Goal: Use online tool/utility: Use online tool/utility

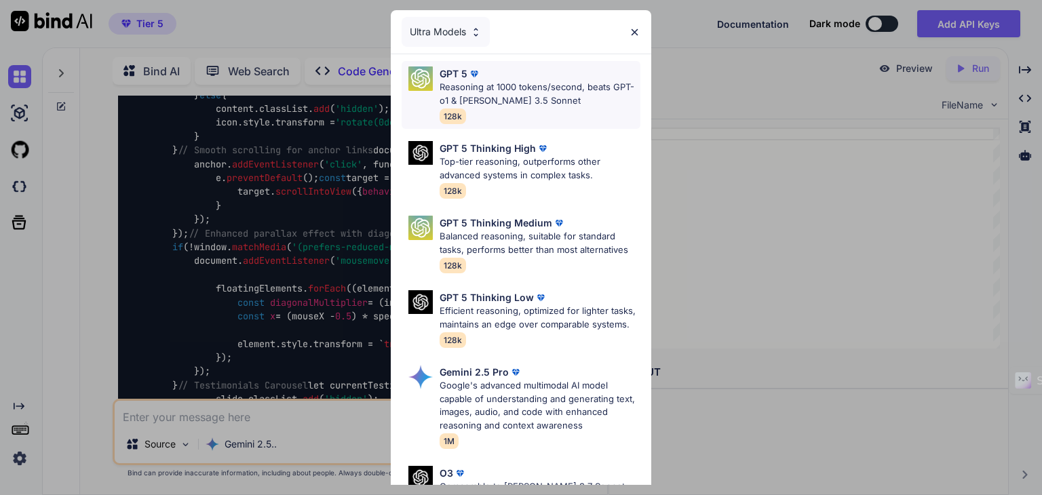
click at [480, 94] on p "Reasoning at 1000 tokens/second, beats GPT-o1 & [PERSON_NAME] 3.5 Sonnet" at bounding box center [539, 94] width 201 height 26
type textarea "x"
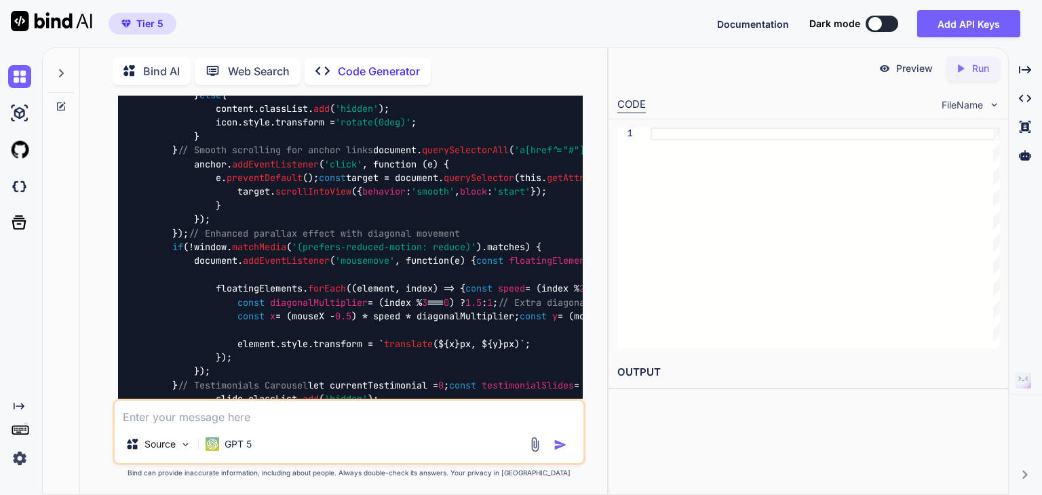
click at [209, 420] on textarea at bounding box center [349, 413] width 469 height 24
paste textarea "Gib dieser Website noch gezielter die Message “Gib Frauenfussball noch mehr Ges…"
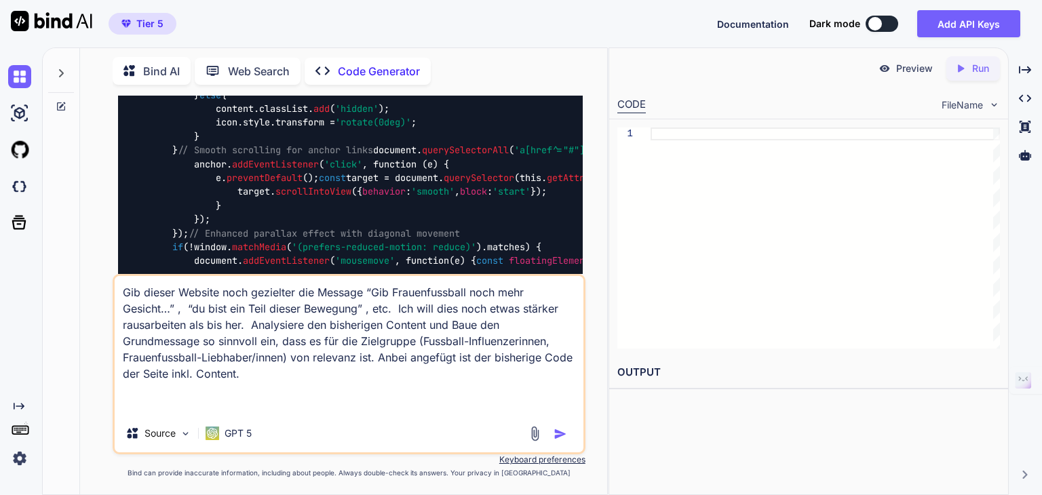
click at [396, 359] on textarea "Gib dieser Website noch gezielter die Message “Gib Frauenfussball noch mehr Ges…" at bounding box center [349, 345] width 469 height 138
click at [250, 374] on textarea "Gib dieser Website noch gezielter die Message “Gib Frauenfussball noch mehr Ges…" at bounding box center [349, 345] width 469 height 138
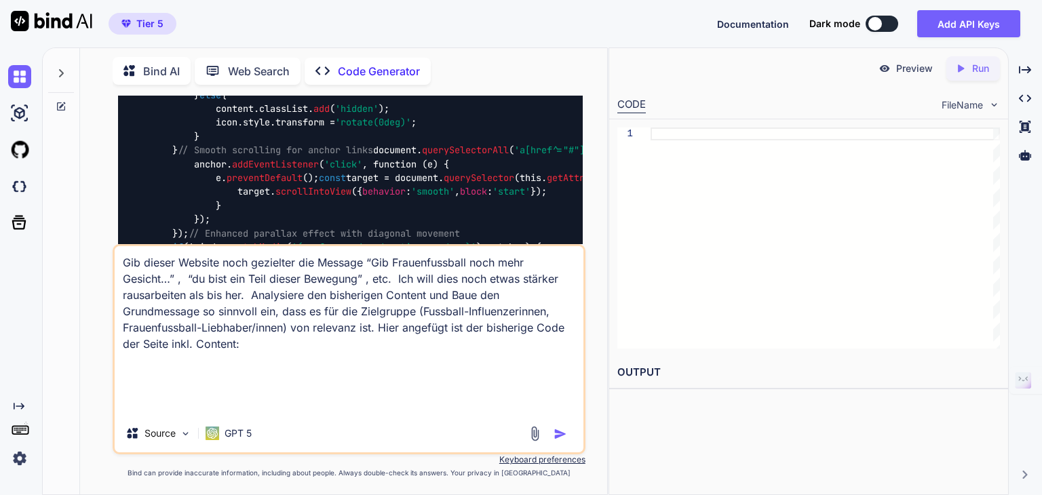
paste textarea "<?lor ipsumdo_sitam(); // CONS Adipi elitseddoe te (!incid($_UTLABOR['etdo_magn…"
type textarea "Lor ipsumd Sitamet cons adipiscin eli Seddoei “Tem Incididuntutla etdo magn Ali…"
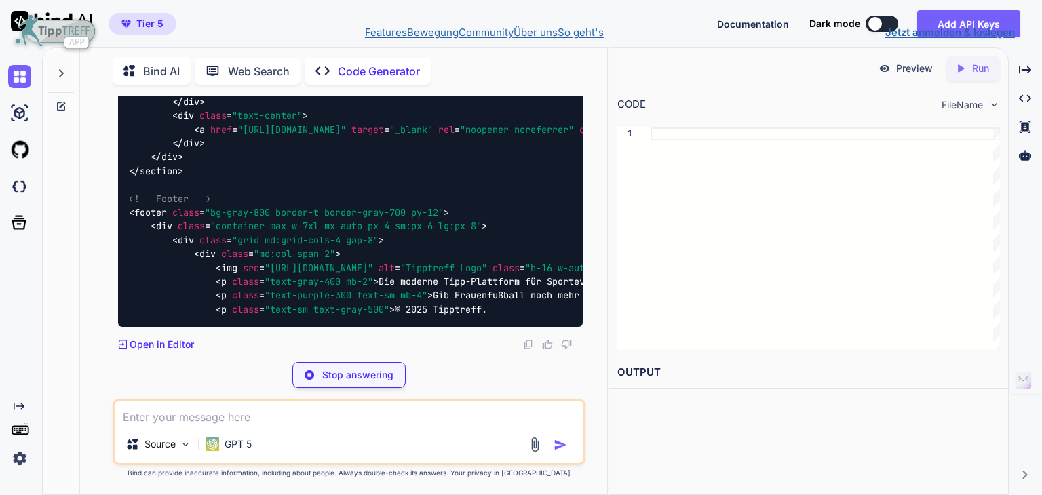
scroll to position [104313, 0]
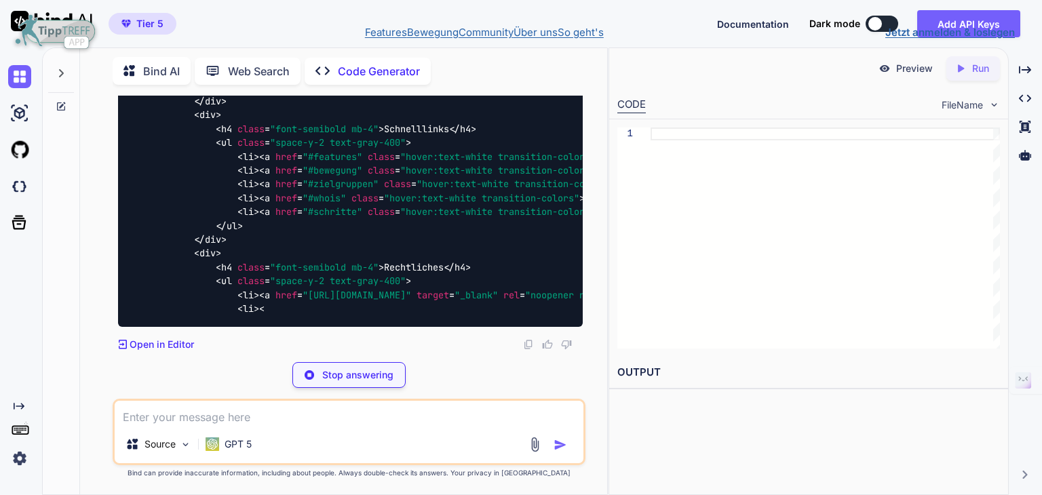
paste textarea "<?lor ipsumdo_sitam(); // CONS Adipi elitseddoe te (!incid($_UTLABOR['etdo_magn…"
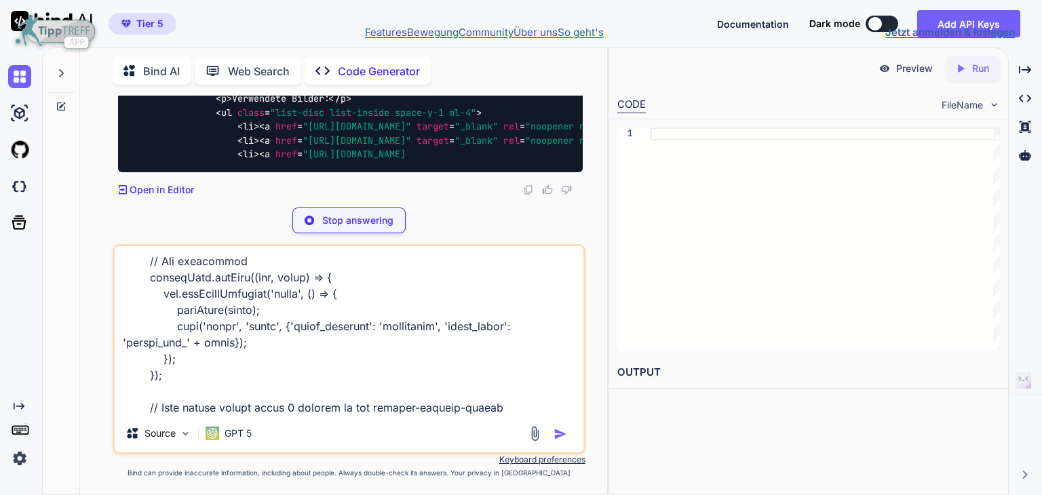
scroll to position [0, 0]
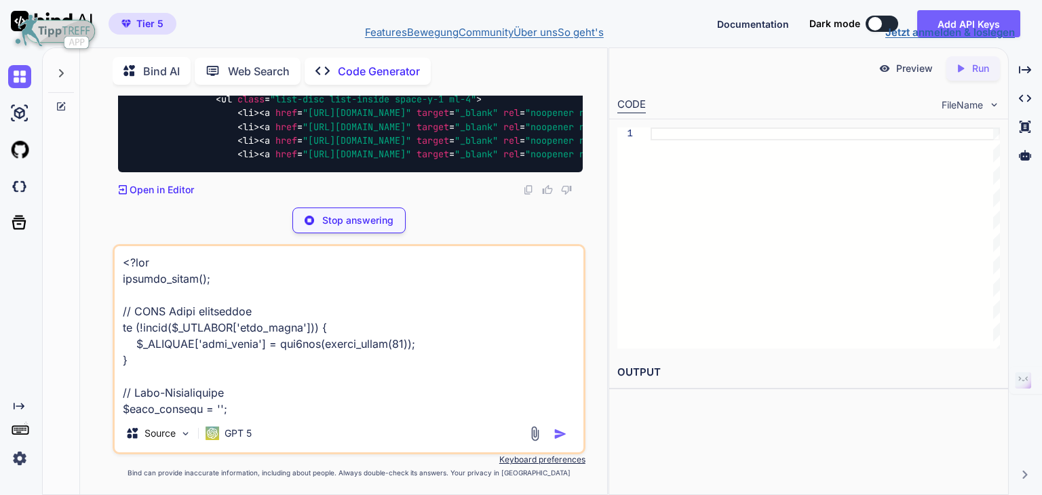
click at [121, 263] on textarea at bounding box center [349, 330] width 469 height 168
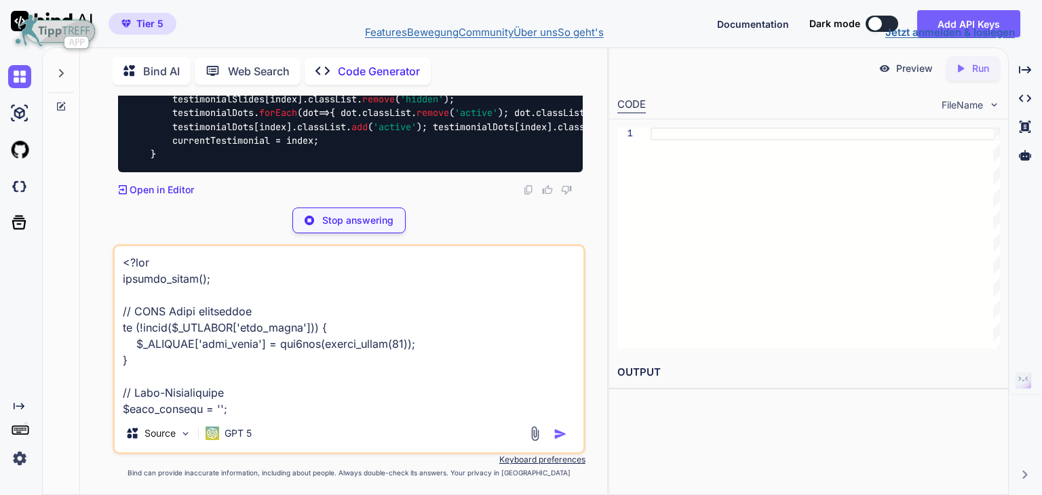
paste textarea "Gib dieser Website noch gezielter die Message “Gib Frauenfussball noch mehr Ges…"
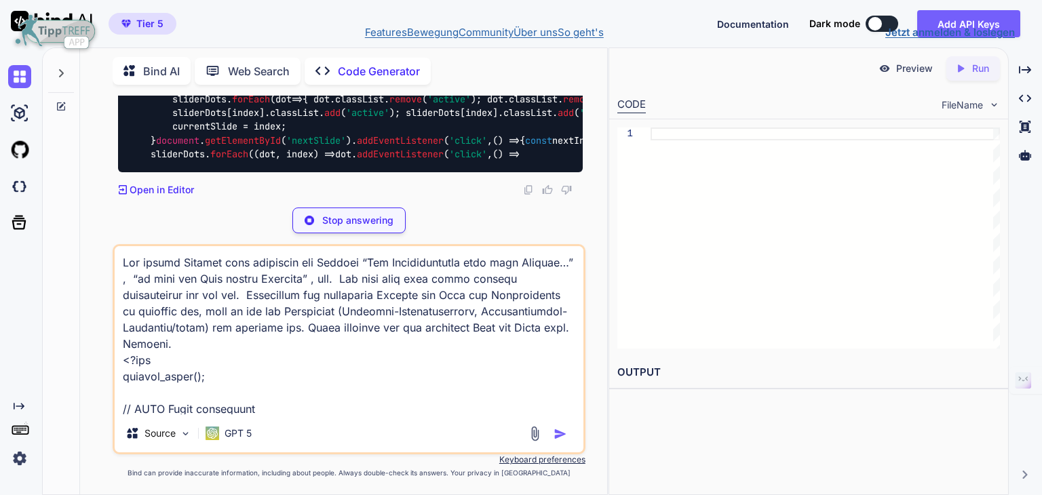
click at [290, 344] on textarea at bounding box center [349, 330] width 469 height 168
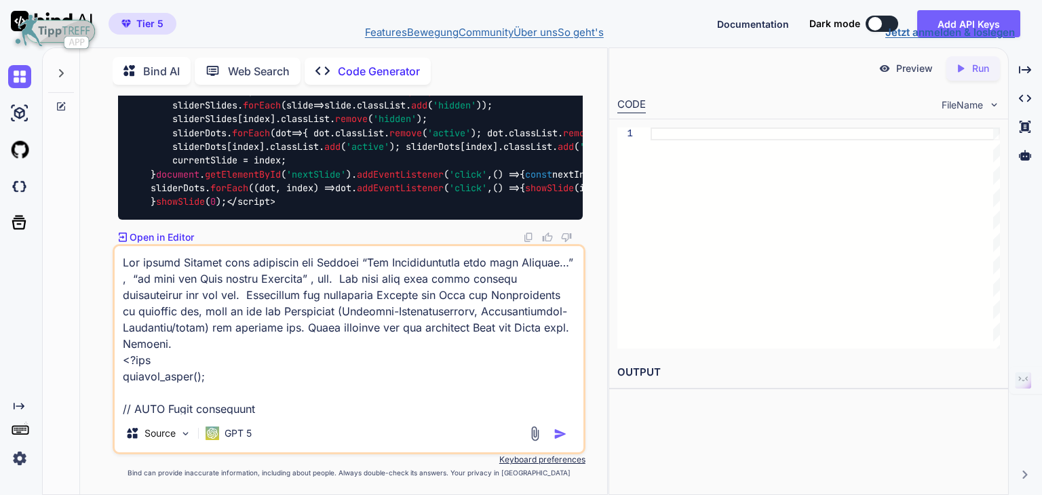
click at [380, 327] on textarea at bounding box center [349, 330] width 469 height 168
click at [252, 343] on textarea at bounding box center [349, 330] width 469 height 168
click at [377, 328] on textarea at bounding box center [349, 330] width 469 height 168
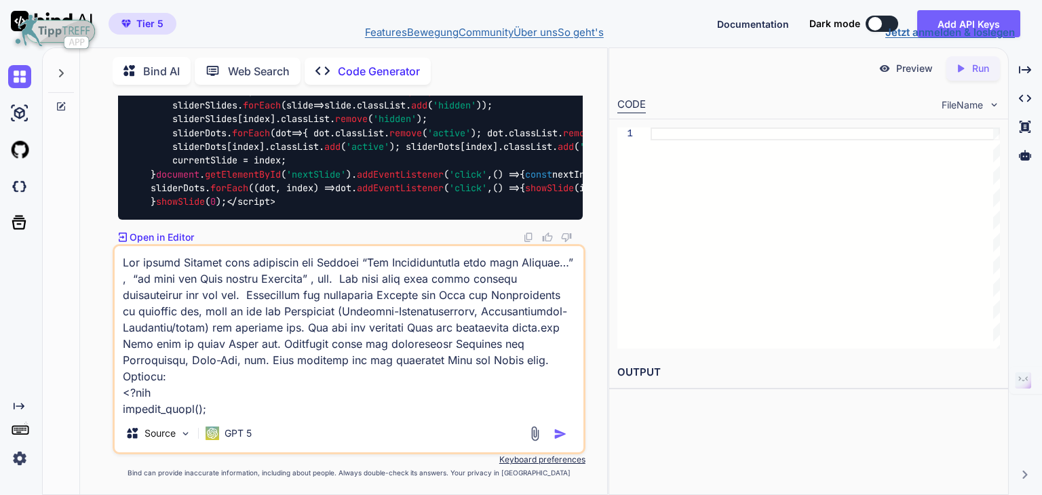
scroll to position [102676, 0]
type textarea "Lor ipsumd Sitamet cons adipiscin eli Seddoei “Tem Incididuntutla etdo magn Ali…"
click at [557, 435] on img "button" at bounding box center [560, 434] width 14 height 14
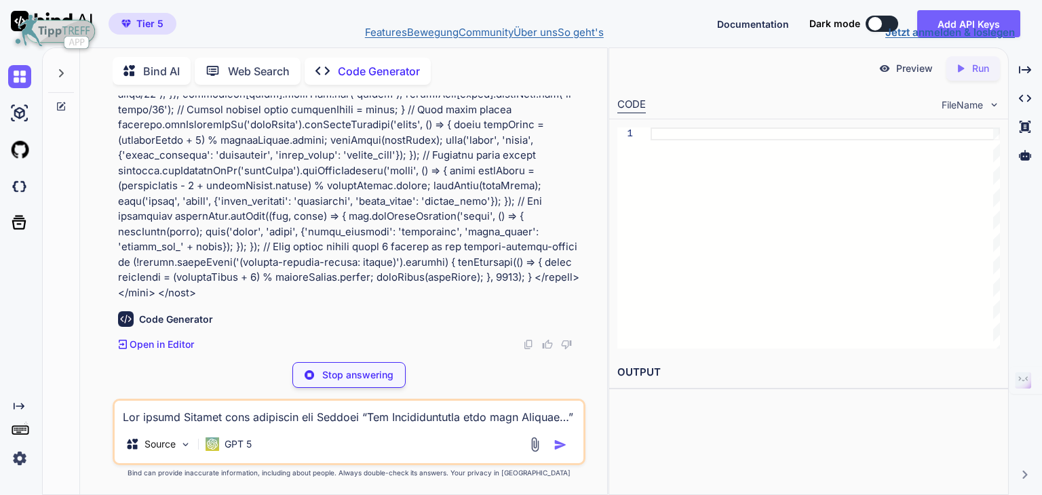
scroll to position [116804, 0]
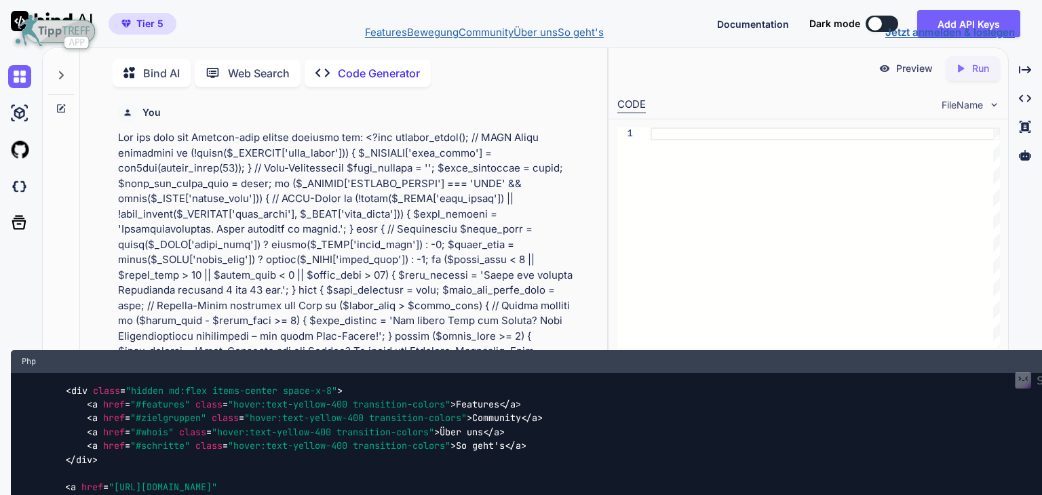
scroll to position [116804, 0]
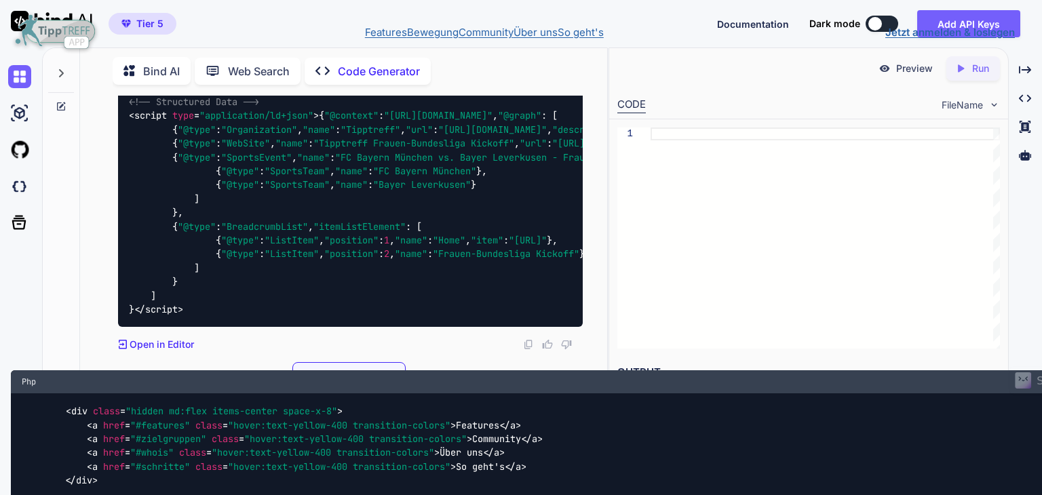
type textarea "x"
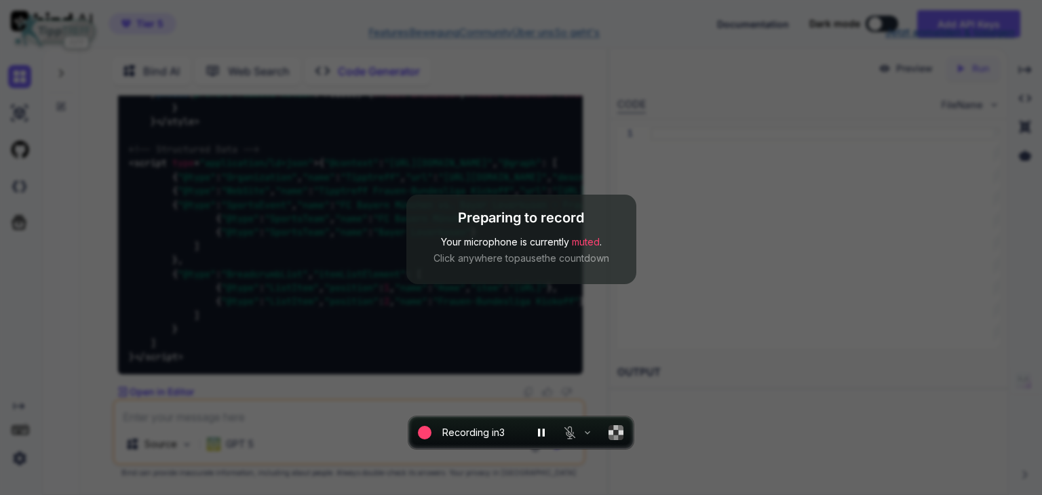
scroll to position [116850, 0]
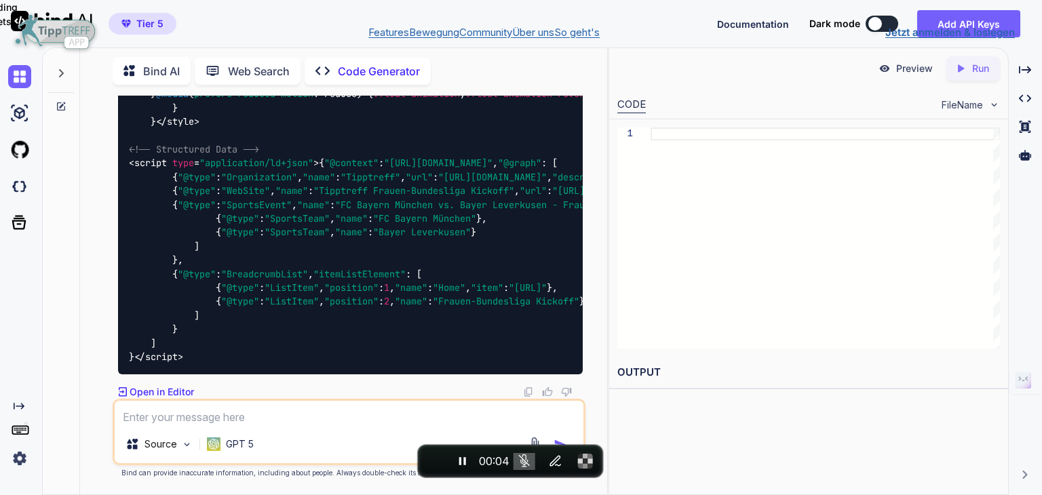
drag, startPoint x: 354, startPoint y: 27, endPoint x: 437, endPoint y: 18, distance: 83.3
click at [437, 18] on nav "Php < div class = "hidden md:flex items-center space-x-8" > < a href = "#featur…" at bounding box center [521, 32] width 1042 height 65
click at [453, 31] on nav "Php < div class = "hidden md:flex items-center space-x-8" > < a href = "#featur…" at bounding box center [521, 32] width 1042 height 65
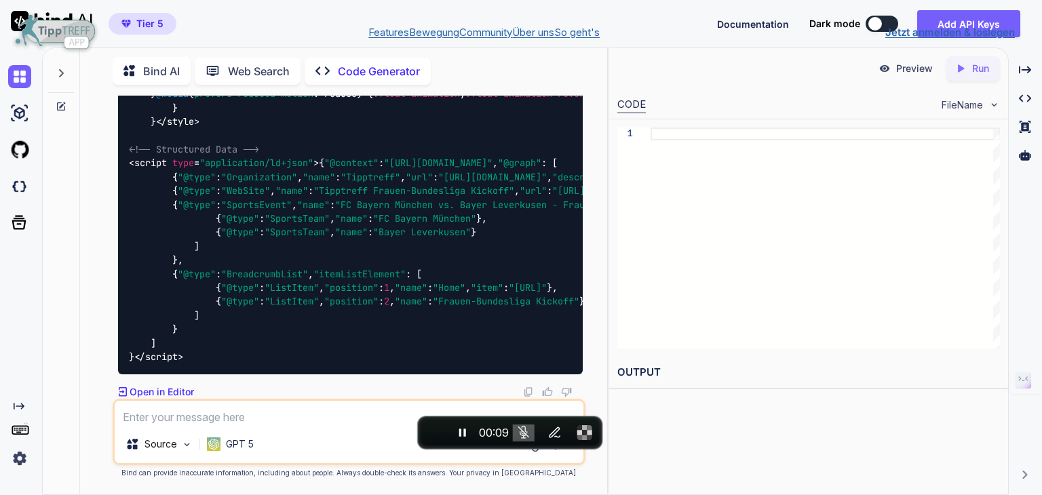
drag, startPoint x: 519, startPoint y: 220, endPoint x: 456, endPoint y: 366, distance: 159.7
click at [469, 65] on nav "Php < div class = "hidden md:flex items-center space-x-8" > < a href = "#featur…" at bounding box center [521, 32] width 1042 height 65
click at [419, 65] on nav "Php < div class = "hidden md:flex items-center space-x-8" > < a href = "#featur…" at bounding box center [521, 32] width 1042 height 65
click at [388, 65] on nav "Php < div class = "hidden md:flex items-center space-x-8" > < a href = "#featur…" at bounding box center [521, 32] width 1042 height 65
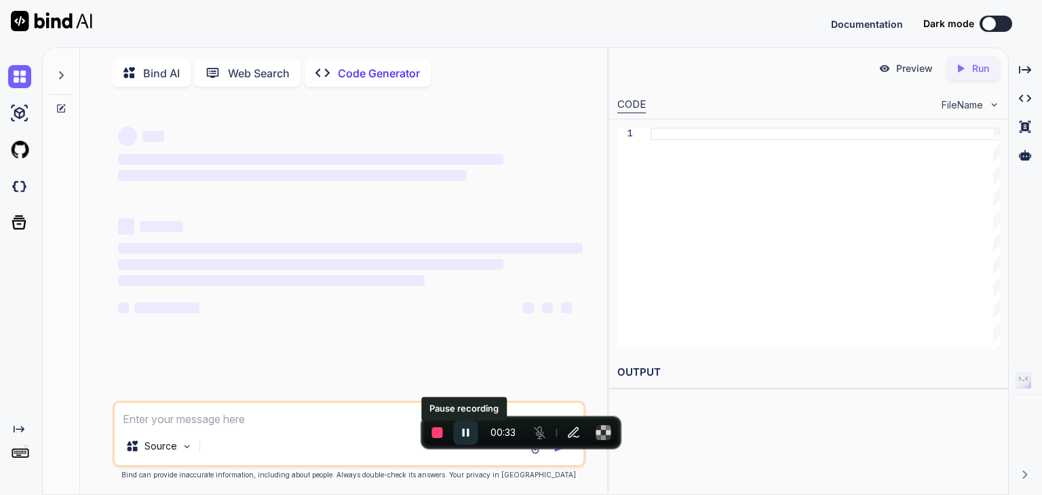
click at [465, 436] on icon "Pause recording" at bounding box center [466, 433] width 14 height 14
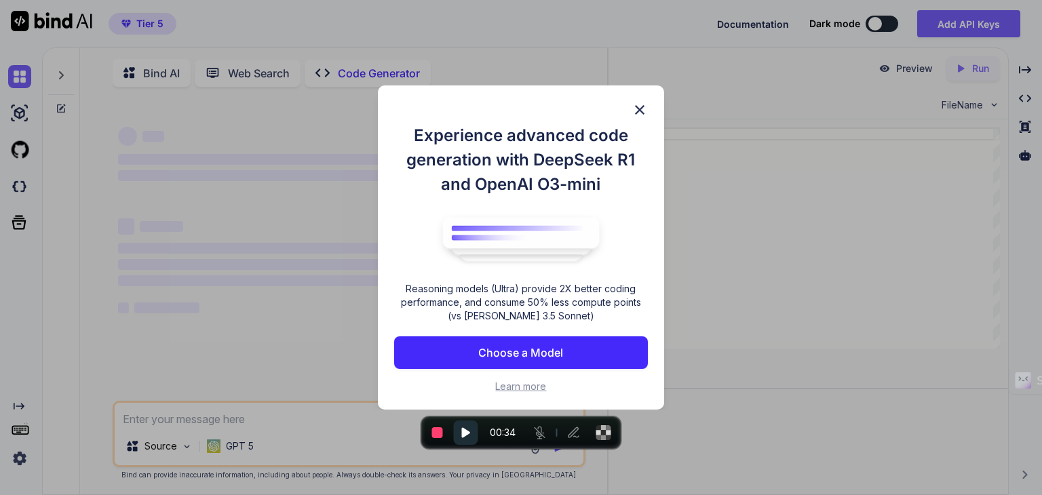
click at [500, 351] on p "Choose a Model" at bounding box center [520, 352] width 85 height 16
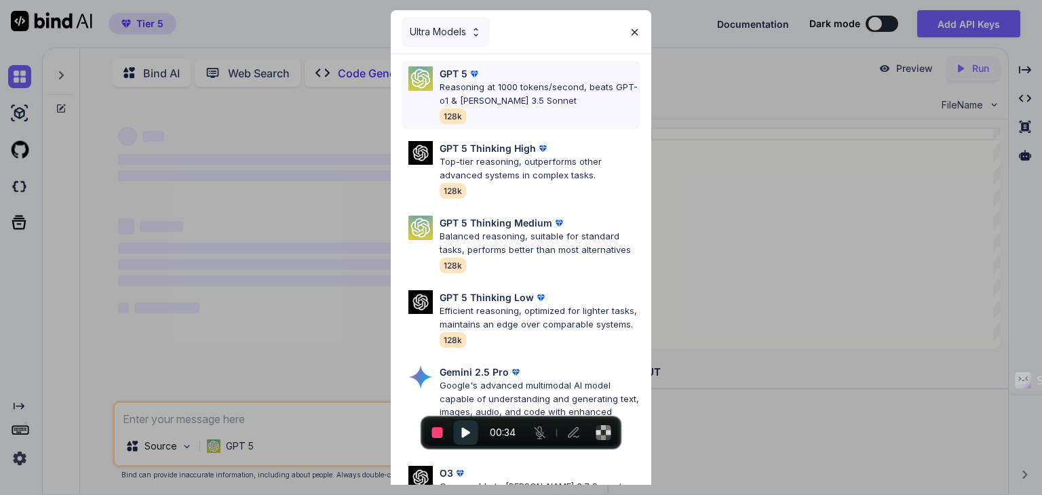
click at [463, 101] on p "Reasoning at 1000 tokens/second, beats GPT-o1 & Claude 3.5 Sonnet" at bounding box center [539, 94] width 201 height 26
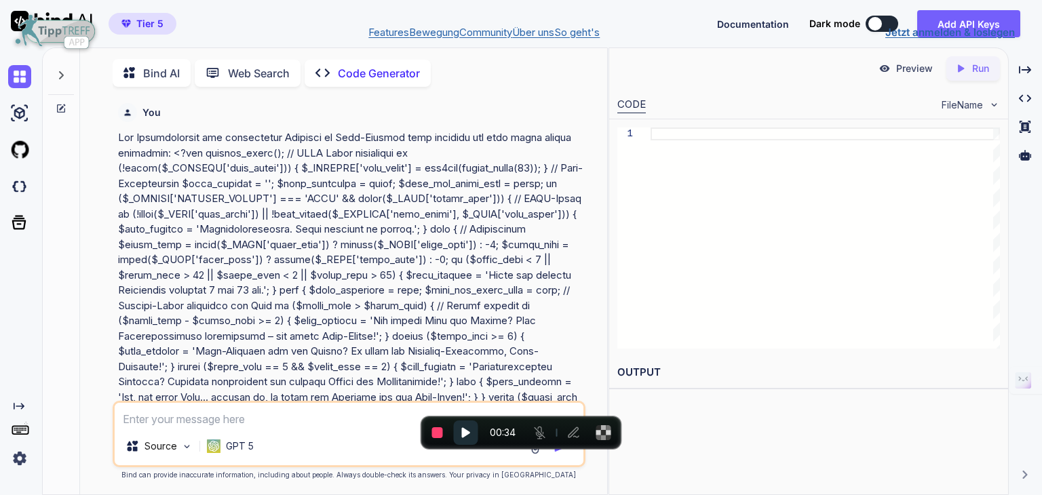
click at [509, 65] on nav "Php < div class = "hidden md:flex items-center space-x-8" > < a href = "#featur…" at bounding box center [521, 32] width 1042 height 65
type textarea "x"
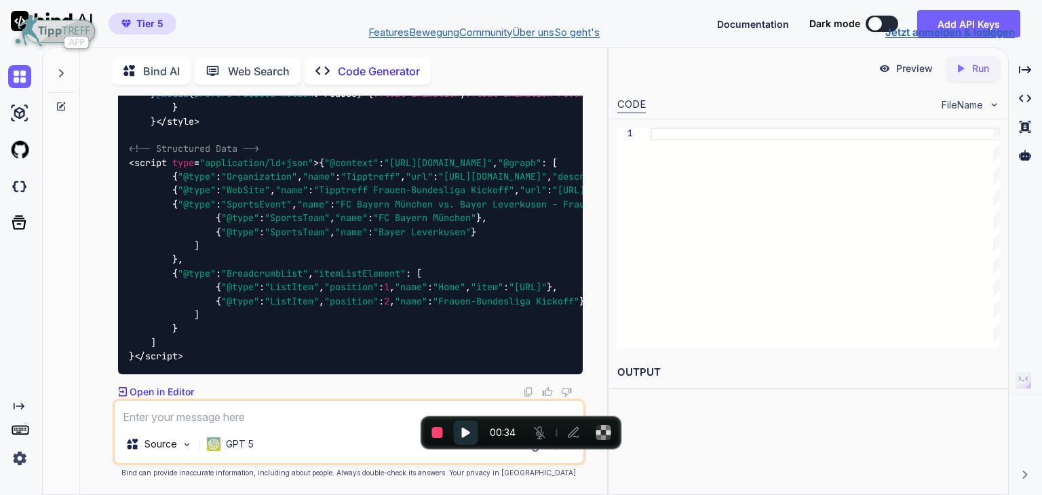
scroll to position [72096, 0]
click at [468, 436] on icon "Resume recording" at bounding box center [466, 433] width 14 height 14
click at [56, 28] on nav "Php < div class = "hidden md:flex items-center space-x-8" > < a href = "#featur…" at bounding box center [521, 32] width 1042 height 65
click at [436, 427] on span "End recording" at bounding box center [437, 432] width 11 height 11
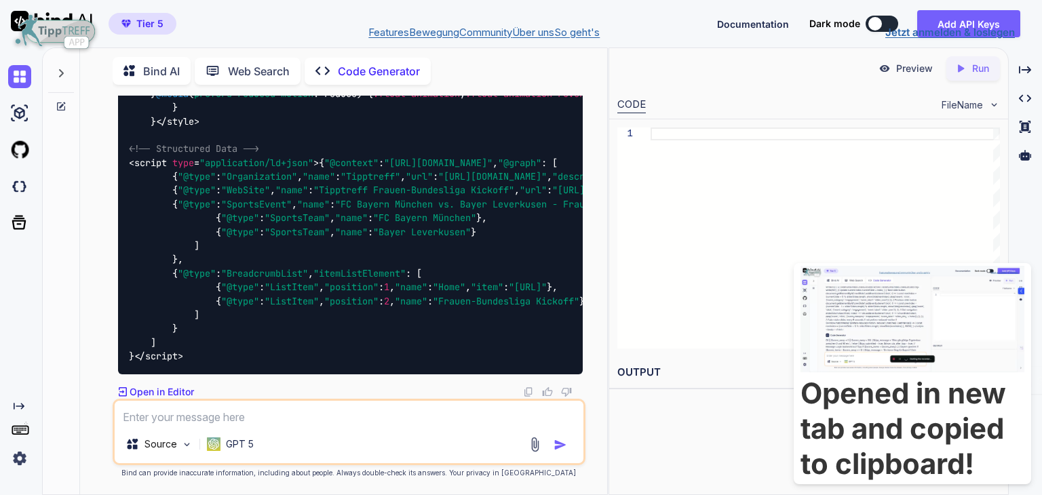
click at [178, 65] on nav "Php < div class = "hidden md:flex items-center space-x-8" > < a href = "#featur…" at bounding box center [521, 32] width 1042 height 65
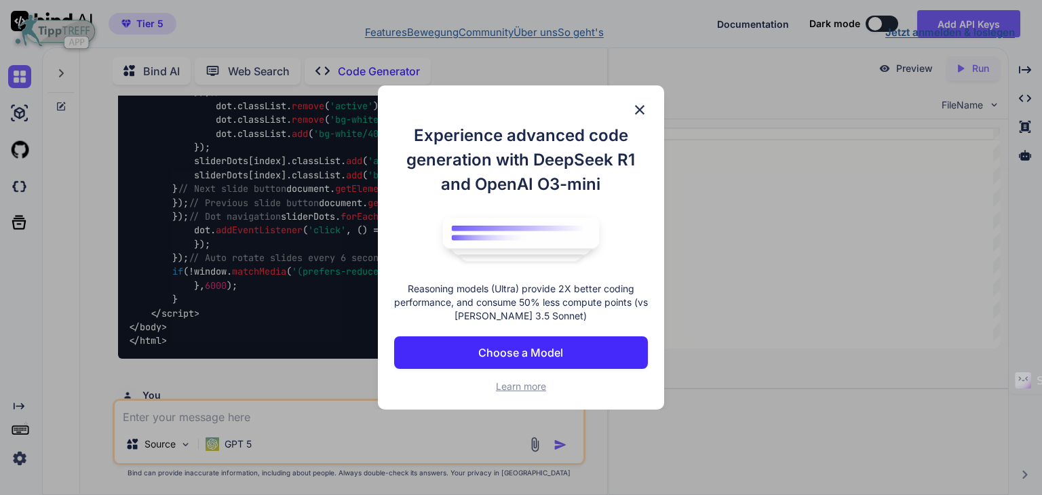
scroll to position [72096, 0]
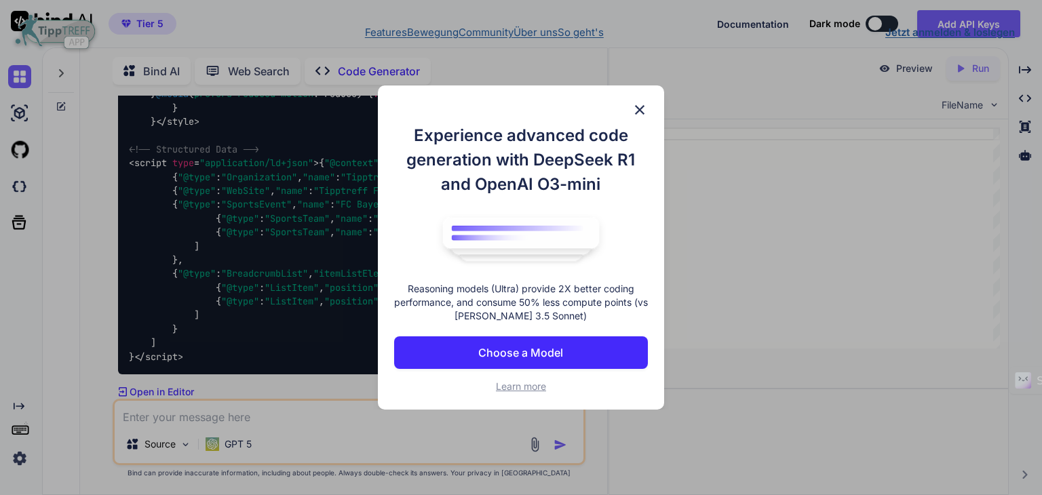
click at [520, 351] on p "Choose a Model" at bounding box center [520, 352] width 85 height 16
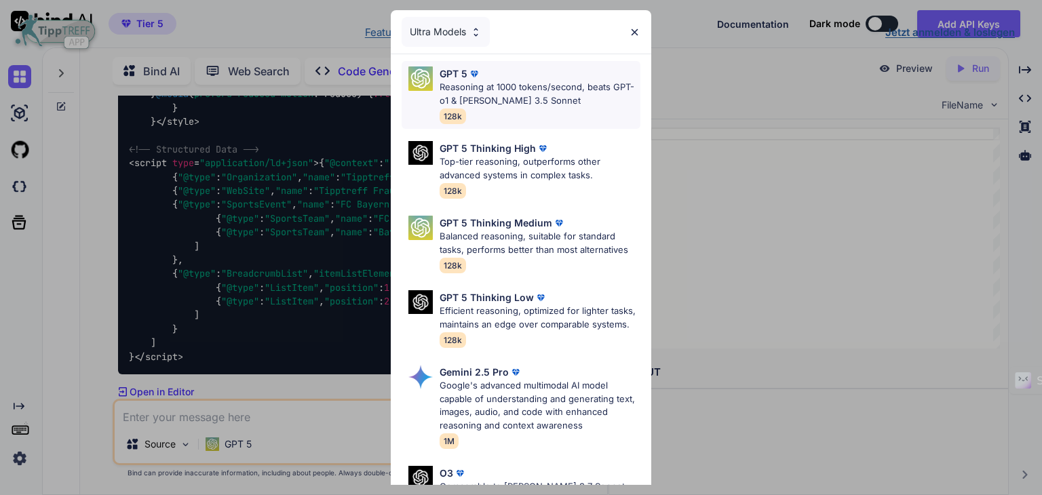
click at [532, 94] on p "Reasoning at 1000 tokens/second, beats GPT-o1 & [PERSON_NAME] 3.5 Sonnet" at bounding box center [539, 94] width 201 height 26
type textarea "x"
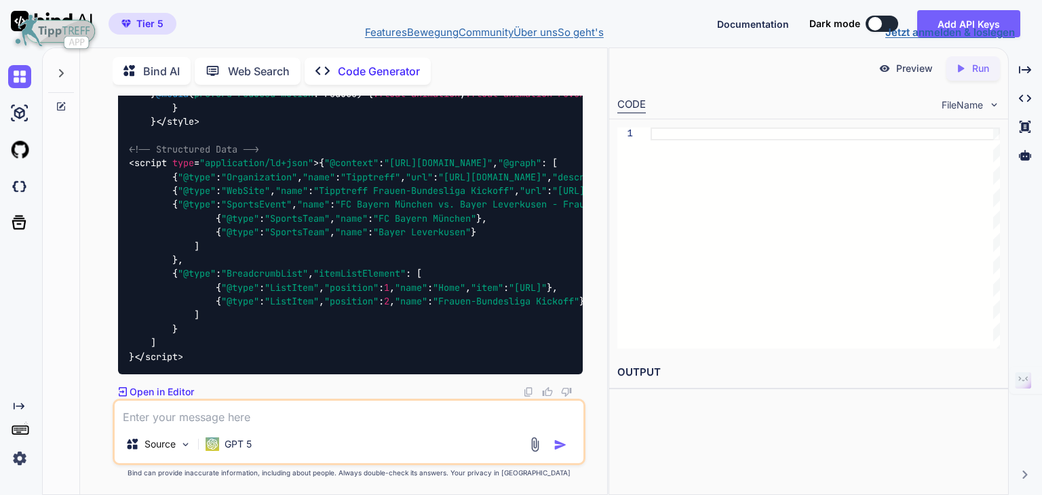
click at [254, 65] on nav "Php < div class = "hidden md:flex items-center space-x-8" > < a href = "#featur…" at bounding box center [521, 32] width 1042 height 65
click at [157, 65] on nav "Php < div class = "hidden md:flex items-center space-x-8" > < a href = "#featur…" at bounding box center [521, 32] width 1042 height 65
